Goal: Task Accomplishment & Management: Complete application form

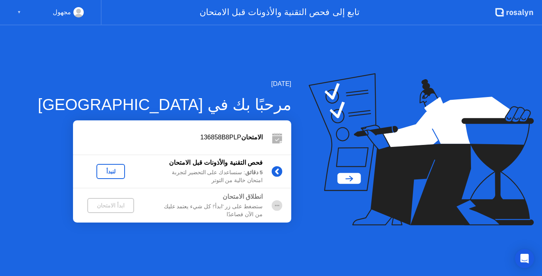
click at [112, 170] on div "لنبدأ" at bounding box center [111, 172] width 22 height 6
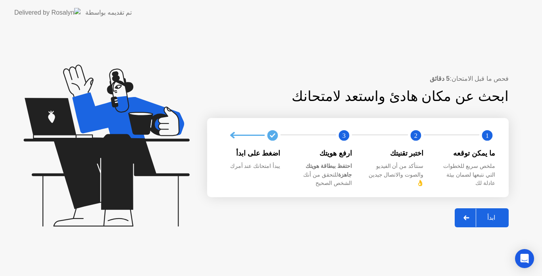
click at [474, 216] on div at bounding box center [466, 218] width 19 height 18
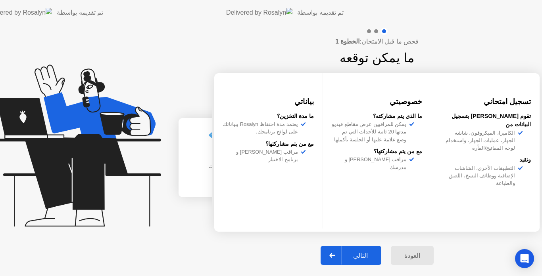
click at [474, 216] on div "فحص ما قبل الامتحان: الخطوة 1 ما يمكن توقعه تسجيل امتحاني تقوم [PERSON_NAME] بت…" at bounding box center [377, 150] width 330 height 251
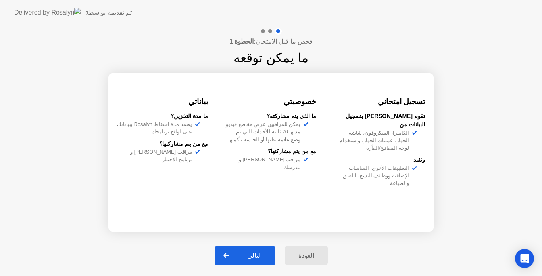
click at [235, 255] on div at bounding box center [226, 256] width 19 height 18
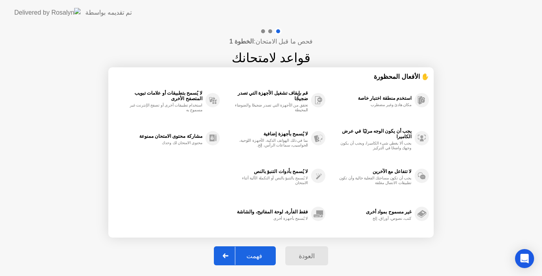
click at [228, 258] on icon at bounding box center [225, 256] width 6 height 5
select select "Available cameras"
select select "Available speakers"
select select "Available microphones"
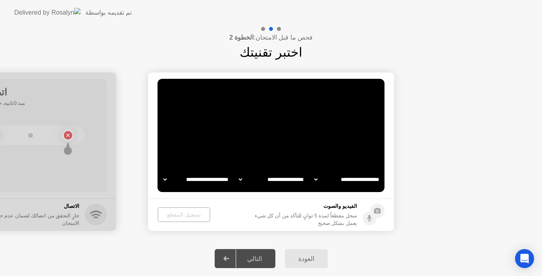
select select "*"
select select "**********"
select select "*******"
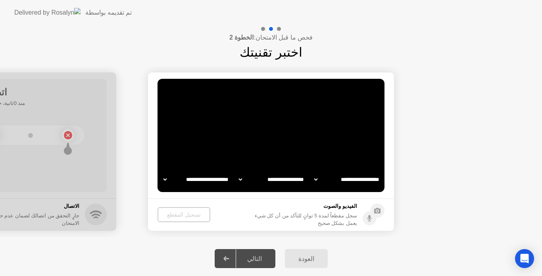
select select "*******"
click at [341, 180] on select "**********" at bounding box center [347, 180] width 68 height 16
click at [370, 212] on icon at bounding box center [373, 215] width 22 height 22
click at [376, 210] on icon at bounding box center [377, 211] width 6 height 6
click at [353, 219] on div "سجل مقطعاً لمدة 5 ثوانٍ للتأكد من أن كل شيء يعمل بشكل صحيح" at bounding box center [304, 219] width 106 height 15
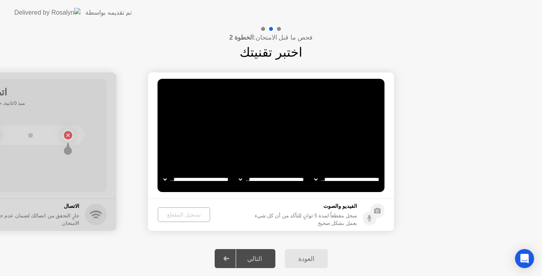
click at [280, 123] on video at bounding box center [270, 135] width 227 height 113
click at [274, 182] on select "**********" at bounding box center [272, 180] width 68 height 16
select select "*"
click at [238, 172] on select "**********" at bounding box center [272, 180] width 68 height 16
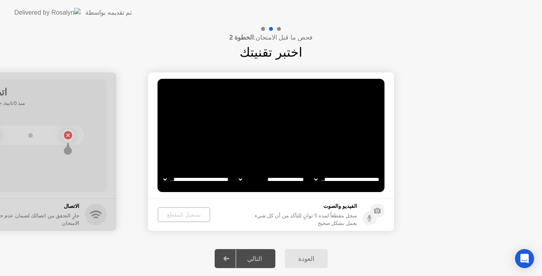
click at [203, 184] on select "**********" at bounding box center [196, 180] width 68 height 16
click at [162, 172] on select "**********" at bounding box center [196, 180] width 68 height 16
click at [351, 177] on select "**********" at bounding box center [347, 180] width 68 height 16
click at [313, 172] on select "**********" at bounding box center [347, 180] width 68 height 16
click at [373, 209] on circle at bounding box center [377, 211] width 14 height 14
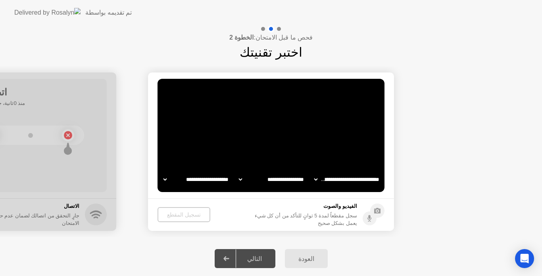
click at [327, 145] on video at bounding box center [270, 135] width 227 height 113
click at [287, 137] on video at bounding box center [270, 135] width 227 height 113
click at [377, 211] on icon at bounding box center [377, 211] width 6 height 6
click at [256, 144] on video at bounding box center [270, 135] width 227 height 113
click at [196, 177] on select "**********" at bounding box center [196, 180] width 68 height 16
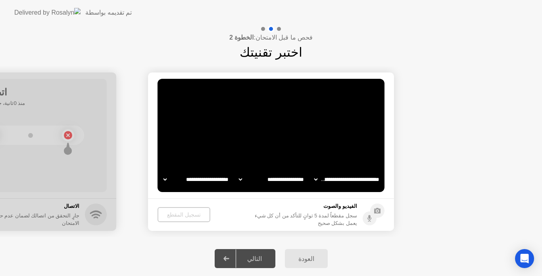
click at [196, 177] on select "**********" at bounding box center [196, 180] width 68 height 16
click at [197, 183] on select "**********" at bounding box center [196, 180] width 68 height 16
select select "*******"
click at [162, 172] on select "**********" at bounding box center [196, 180] width 68 height 16
click at [190, 213] on div "تسجيل المقطع" at bounding box center [184, 215] width 46 height 6
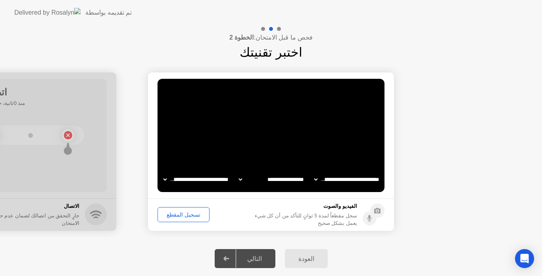
click at [190, 213] on div "تسجيل المقطع" at bounding box center [183, 215] width 46 height 6
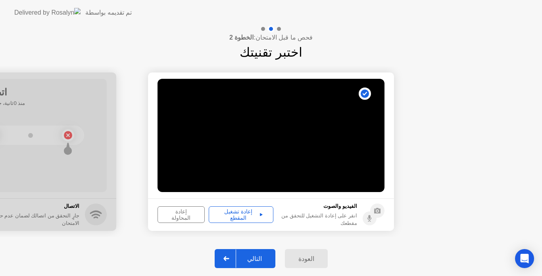
click at [241, 214] on div "إعادة تشغيل المقطع" at bounding box center [240, 215] width 59 height 13
click at [260, 215] on icon at bounding box center [261, 214] width 3 height 3
click at [229, 260] on icon at bounding box center [226, 259] width 6 height 5
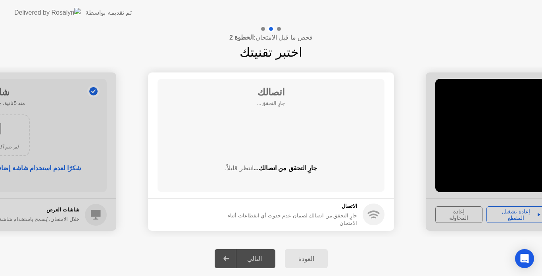
click at [230, 261] on div at bounding box center [226, 259] width 19 height 18
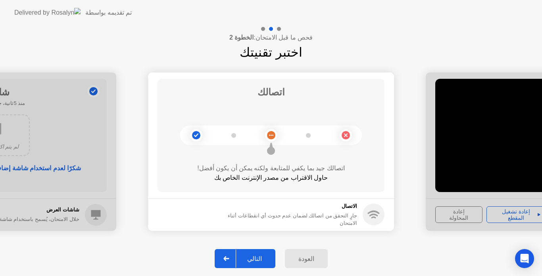
click at [234, 257] on div at bounding box center [226, 259] width 19 height 18
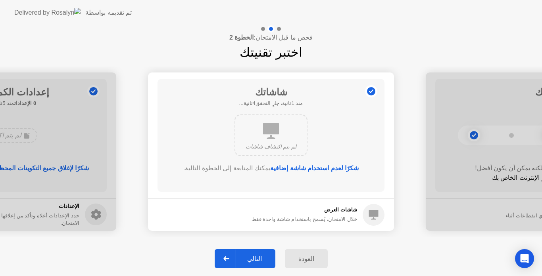
click at [233, 254] on div at bounding box center [226, 259] width 19 height 18
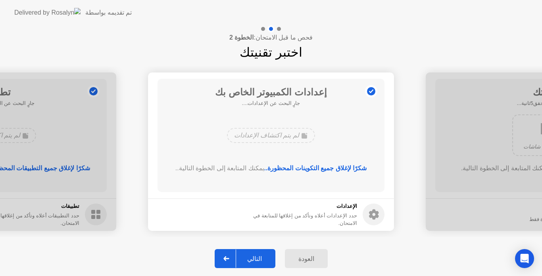
click at [232, 256] on div at bounding box center [226, 259] width 19 height 18
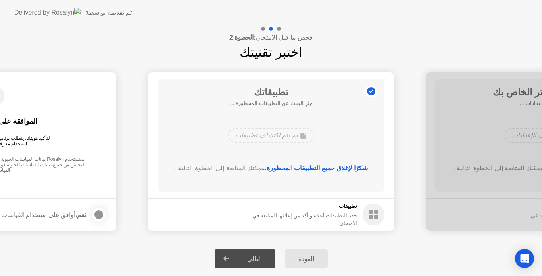
click at [232, 256] on div at bounding box center [226, 259] width 19 height 18
click at [186, 259] on div "العودة التالي" at bounding box center [271, 258] width 542 height 35
click at [97, 215] on div at bounding box center [99, 215] width 10 height 10
click at [265, 112] on div "تطبيقاتك جارٍ البحث عن التطبيقات المحظورة.... لم يتم اكتشاف تطبيقات شكرًا لإغلا…" at bounding box center [270, 135] width 227 height 113
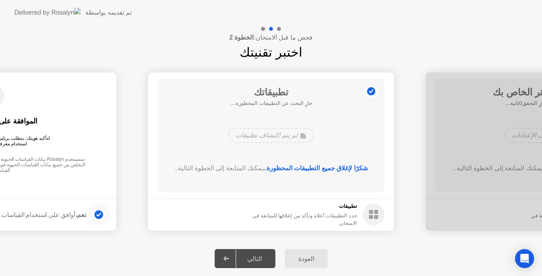
click at [371, 213] on rect at bounding box center [371, 212] width 4 height 4
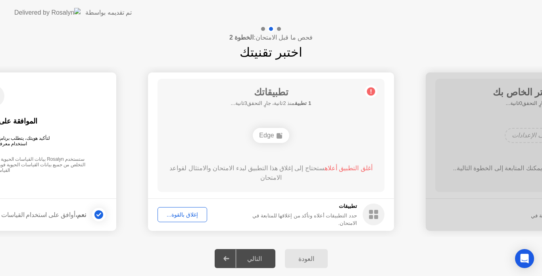
click at [370, 89] on circle at bounding box center [371, 91] width 8 height 8
click at [188, 212] on div "إغلاق بالقوة..." at bounding box center [182, 215] width 44 height 6
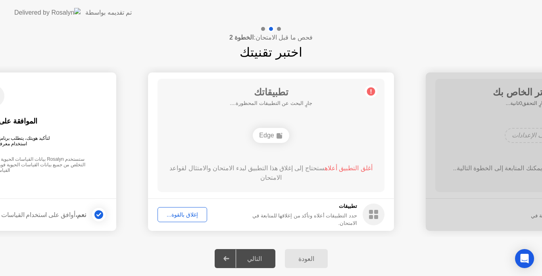
click at [229, 259] on icon at bounding box center [226, 259] width 6 height 5
click at [188, 216] on div "إغلاق بالقوة..." at bounding box center [182, 215] width 44 height 6
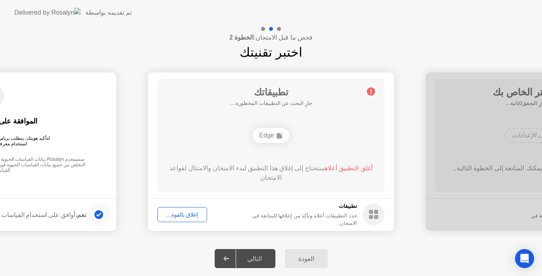
click at [378, 211] on rect at bounding box center [376, 212] width 4 height 4
click at [369, 89] on circle at bounding box center [371, 91] width 8 height 8
click at [186, 214] on div "إغلاق بالقوة..." at bounding box center [182, 215] width 44 height 6
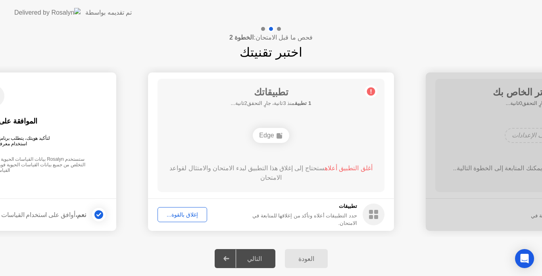
click at [224, 257] on div at bounding box center [226, 259] width 19 height 18
click at [275, 138] on div "Edge" at bounding box center [271, 135] width 36 height 15
click at [375, 213] on rect at bounding box center [376, 212] width 4 height 4
click at [455, 172] on div at bounding box center [548, 152] width 246 height 159
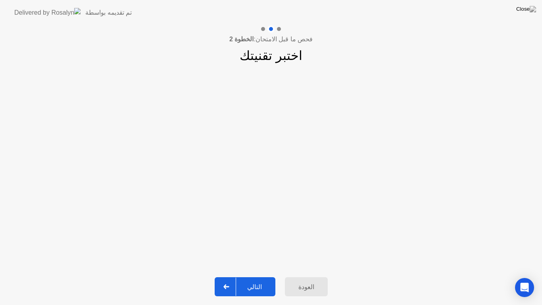
click at [255, 276] on div "التالي" at bounding box center [254, 287] width 37 height 8
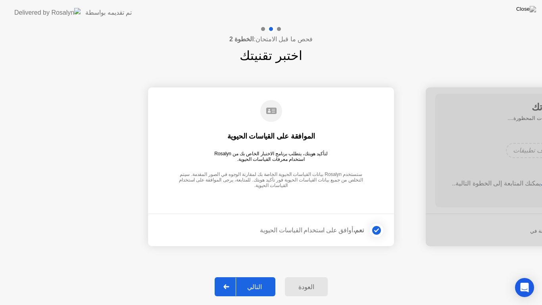
click at [255, 276] on div "التالي" at bounding box center [254, 287] width 37 height 8
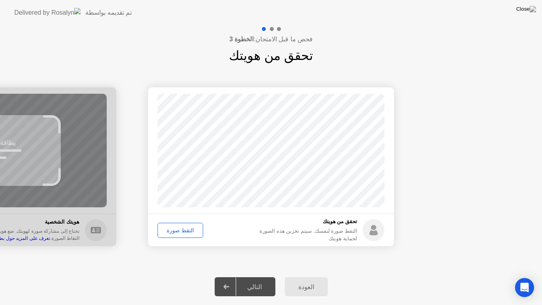
click at [179, 228] on div "التقط صورة" at bounding box center [180, 230] width 40 height 6
click at [181, 228] on div "إعادة الالتقاط" at bounding box center [181, 230] width 43 height 6
click at [184, 232] on div "إعادة الالتقاط" at bounding box center [181, 230] width 43 height 6
click at [186, 232] on div "التقط صورة" at bounding box center [180, 230] width 40 height 6
click at [247, 276] on div "التالي" at bounding box center [254, 287] width 37 height 8
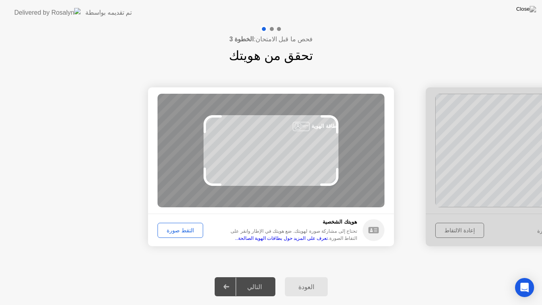
click at [179, 232] on div "التقط صورة" at bounding box center [180, 230] width 40 height 6
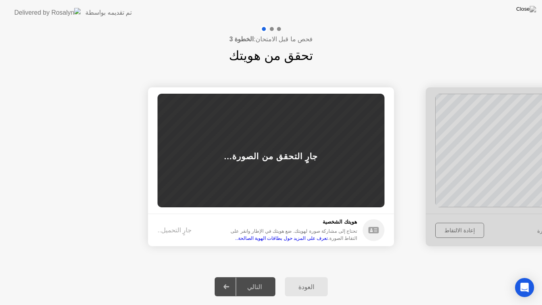
click at [254, 276] on div "التالي" at bounding box center [254, 287] width 37 height 8
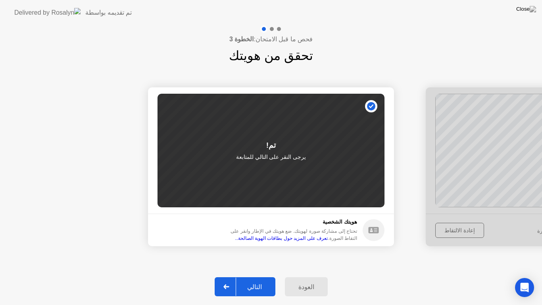
click at [254, 276] on div "التالي" at bounding box center [254, 287] width 37 height 8
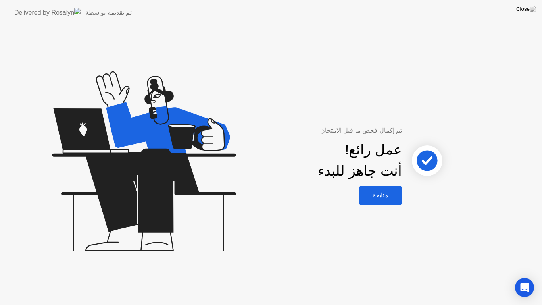
click at [383, 195] on div "متابعة" at bounding box center [380, 195] width 38 height 8
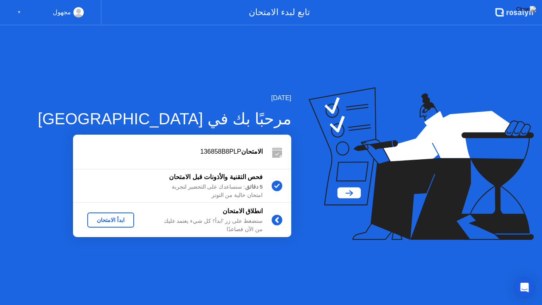
click at [123, 217] on div "ابدأ الامتحان" at bounding box center [110, 220] width 40 height 6
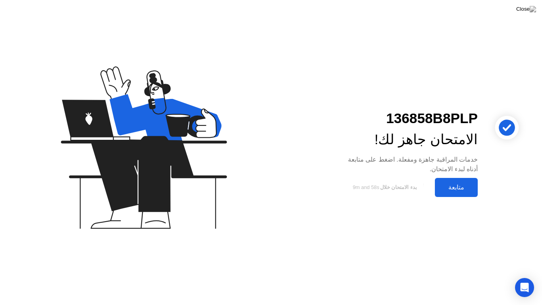
click at [442, 181] on button "متابعة" at bounding box center [456, 187] width 43 height 19
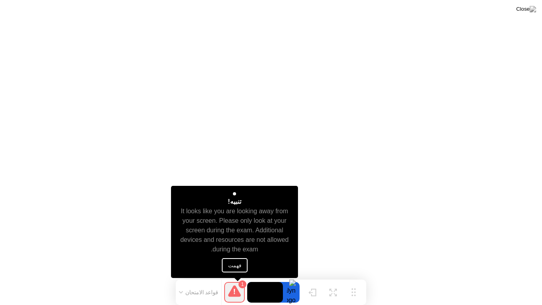
click at [236, 266] on button "فهمت" at bounding box center [235, 265] width 26 height 14
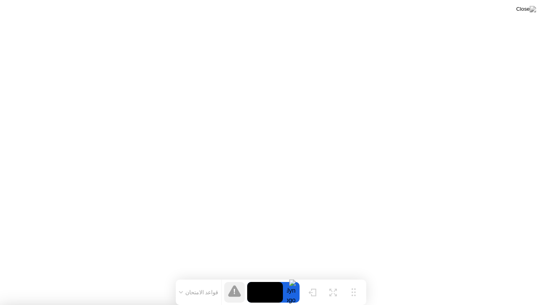
click at [429, 276] on div at bounding box center [271, 305] width 542 height 0
click at [475, 276] on div at bounding box center [271, 305] width 542 height 0
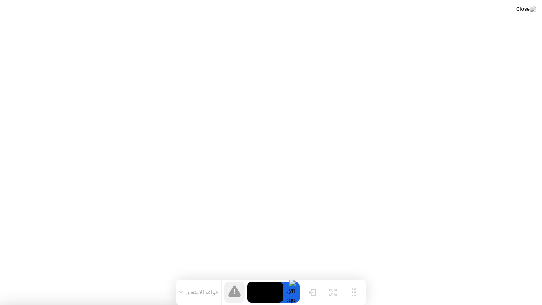
click at [291, 276] on div at bounding box center [271, 305] width 542 height 0
drag, startPoint x: 291, startPoint y: 244, endPoint x: 366, endPoint y: 65, distance: 194.5
click at [291, 276] on div at bounding box center [271, 305] width 542 height 0
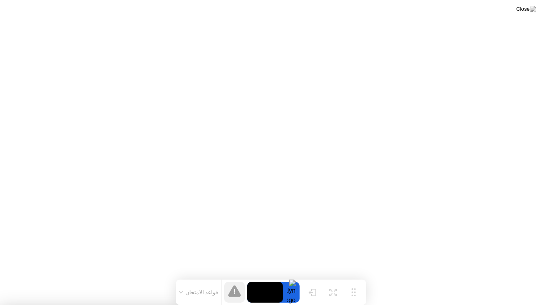
click at [426, 276] on div at bounding box center [271, 305] width 542 height 0
drag, startPoint x: 418, startPoint y: 56, endPoint x: 426, endPoint y: 7, distance: 49.7
click at [426, 276] on div at bounding box center [271, 305] width 542 height 0
click at [438, 276] on div at bounding box center [271, 305] width 542 height 0
